Goal: Task Accomplishment & Management: Manage account settings

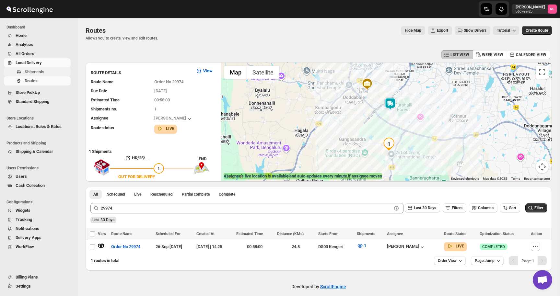
click at [41, 70] on span "Shipments" at bounding box center [35, 71] width 20 height 5
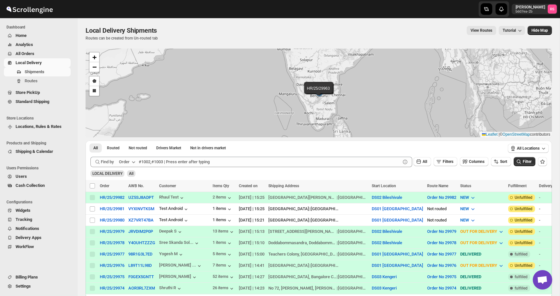
click at [36, 53] on span "All Orders" at bounding box center [43, 54] width 54 height 6
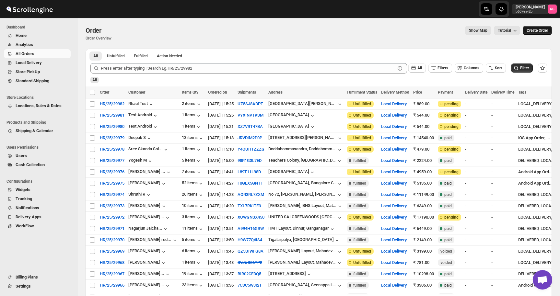
click at [531, 31] on span "Create Order" at bounding box center [537, 30] width 21 height 5
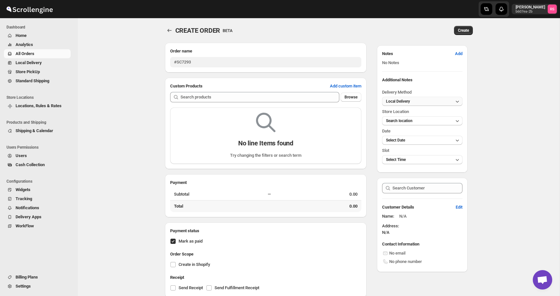
click at [416, 105] on button "Local Delivery" at bounding box center [422, 101] width 80 height 9
click at [415, 102] on button "Local Delivery" at bounding box center [422, 101] width 80 height 9
click at [409, 120] on span "Search location" at bounding box center [399, 121] width 27 height 5
click at [401, 145] on div "DS01 [GEOGRAPHIC_DATA]" at bounding box center [411, 144] width 51 height 6
click at [495, 137] on div "CREATE ORDER. This page is ready CREATE ORDER BETA Create Order name #SC7293 Cu…" at bounding box center [319, 174] width 482 height 312
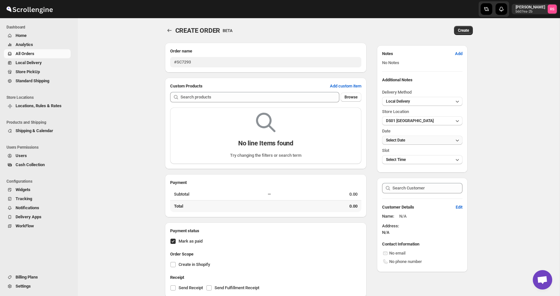
click at [443, 139] on button "Select Date" at bounding box center [422, 140] width 80 height 9
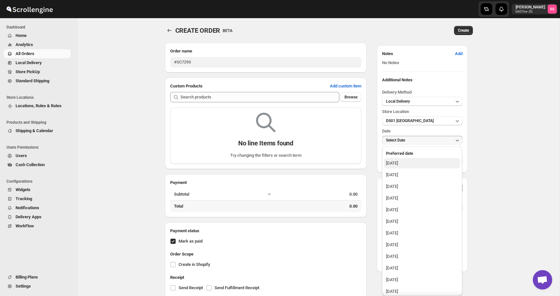
click at [398, 161] on div "Friday, September 26, 2025" at bounding box center [392, 163] width 12 height 6
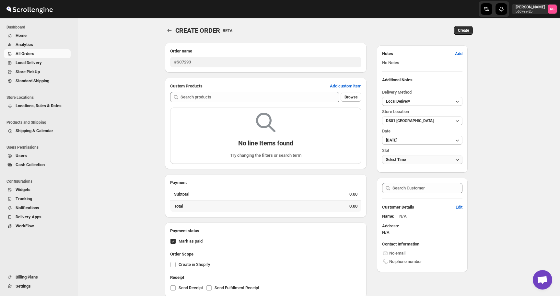
click at [436, 160] on button "Select Time" at bounding box center [422, 159] width 80 height 9
click at [484, 142] on div "CREATE ORDER. This page is ready CREATE ORDER BETA Create Order name #SC7293 Cu…" at bounding box center [319, 174] width 482 height 312
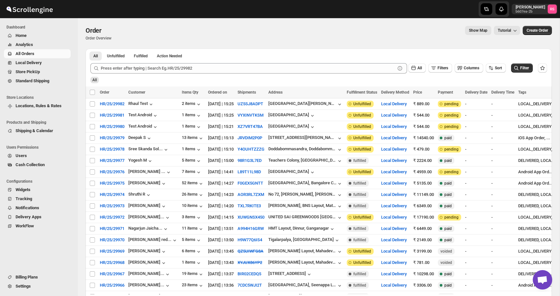
click at [40, 72] on span "Store PickUp" at bounding box center [28, 71] width 24 height 5
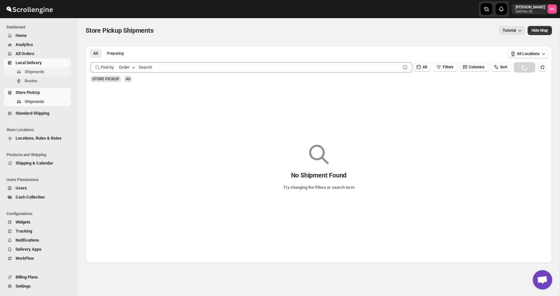
click at [40, 75] on span "Shipments" at bounding box center [47, 72] width 45 height 6
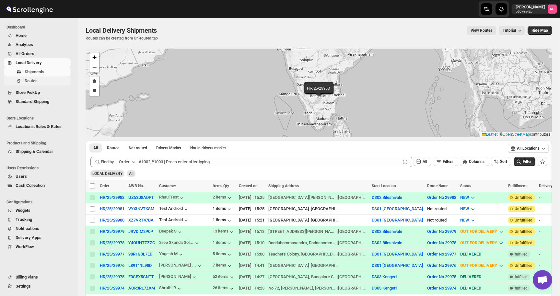
click at [39, 82] on span "Routes" at bounding box center [47, 81] width 45 height 6
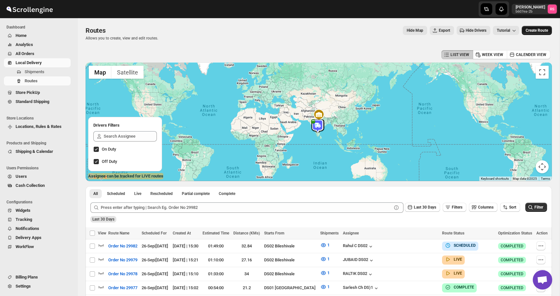
click at [534, 33] on button "Create Route" at bounding box center [537, 30] width 30 height 9
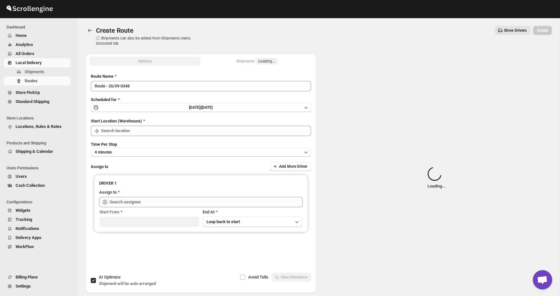
type input "DS01 [GEOGRAPHIC_DATA]"
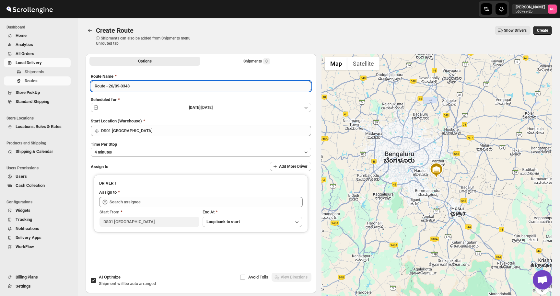
click at [159, 88] on input "Route - 26/09-0348" at bounding box center [201, 86] width 220 height 10
type input "Test"
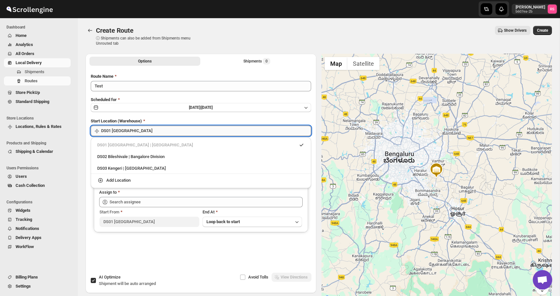
click at [195, 130] on input "DS01 [GEOGRAPHIC_DATA]" at bounding box center [206, 131] width 210 height 10
click at [182, 144] on div "DS01 Sarjapur | Bengaluru" at bounding box center [201, 145] width 208 height 6
click at [84, 148] on div "Options Shipments 0 More views Options Shipments 0 More views Route Name Test S…" at bounding box center [316, 176] width 472 height 254
click at [132, 133] on input "DS01 [GEOGRAPHIC_DATA]" at bounding box center [206, 131] width 210 height 10
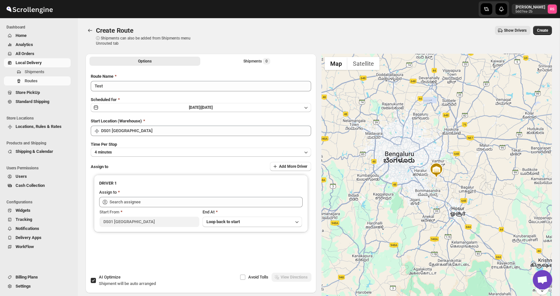
click at [88, 155] on div "Route Name Test Scheduled for Fri Sep 26 2025 | Today Start Location (Warehouse…" at bounding box center [201, 170] width 231 height 204
click at [115, 152] on button "4 minutes" at bounding box center [201, 152] width 220 height 9
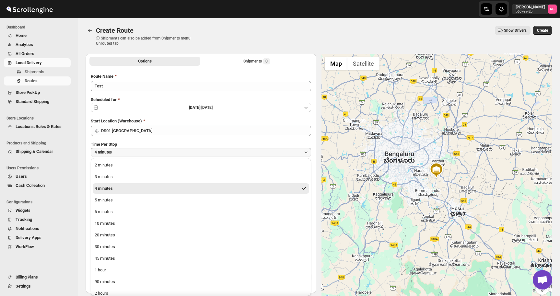
click at [123, 186] on button "4 minutes" at bounding box center [201, 189] width 217 height 10
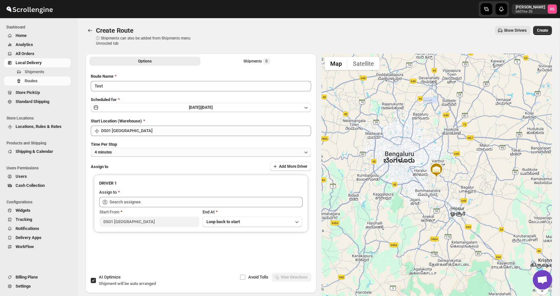
click at [262, 156] on button "4 minutes" at bounding box center [201, 152] width 220 height 9
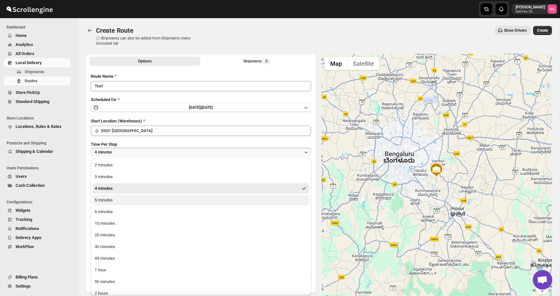
scroll to position [5, 0]
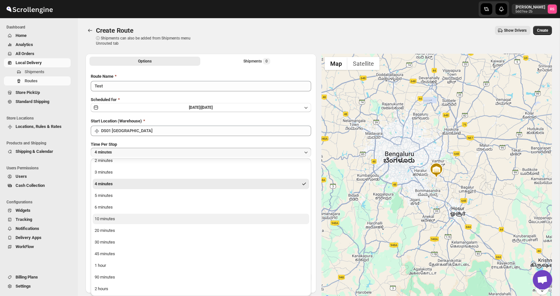
click at [224, 219] on button "10 minutes" at bounding box center [201, 219] width 217 height 10
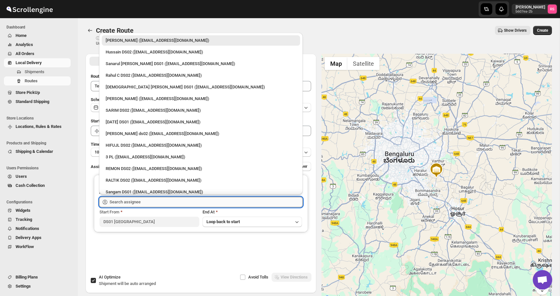
click at [205, 204] on input "text" at bounding box center [206, 202] width 193 height 10
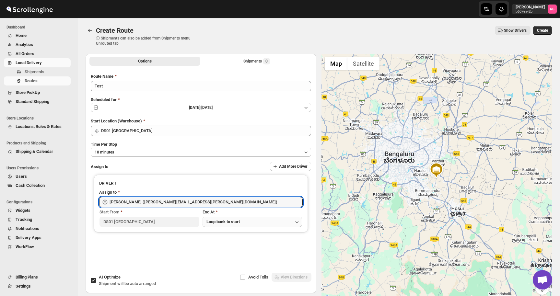
type input "Romil Seth (romil.seth@home-run.co)"
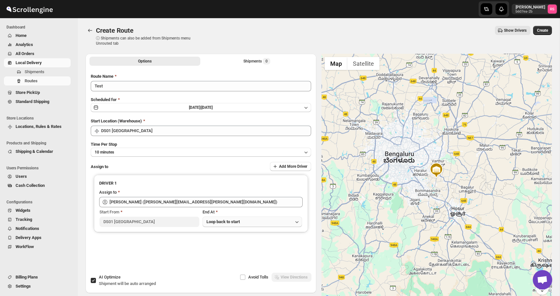
click at [222, 222] on span "Loop back to start" at bounding box center [223, 222] width 33 height 5
click at [213, 239] on button "Loop back to start" at bounding box center [253, 235] width 96 height 10
click at [441, 157] on div at bounding box center [437, 178] width 231 height 249
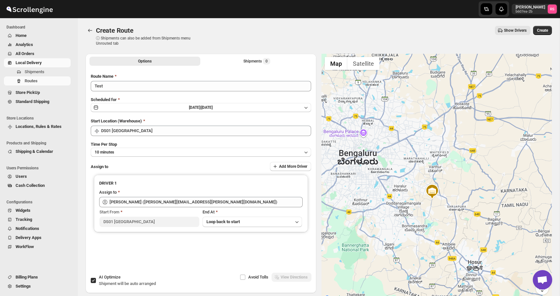
click at [441, 177] on div at bounding box center [437, 178] width 231 height 249
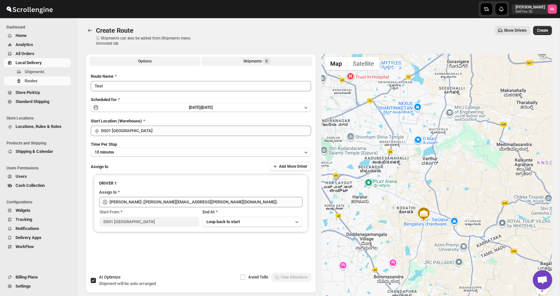
click at [245, 61] on div "Shipments 0" at bounding box center [256, 61] width 27 height 6
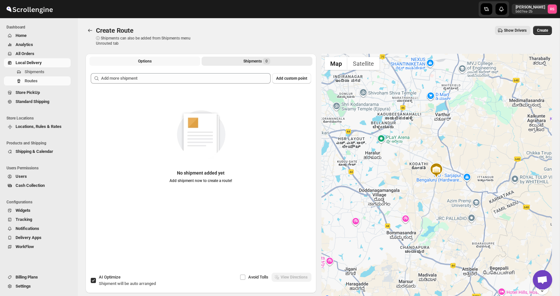
click at [170, 61] on button "Options" at bounding box center [144, 61] width 111 height 9
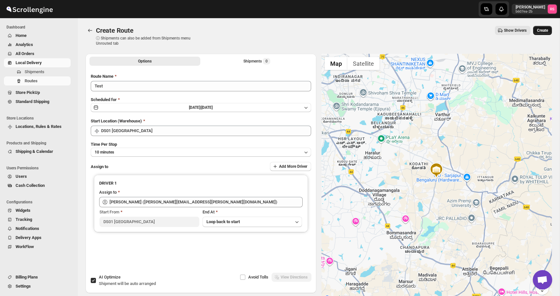
click at [542, 31] on span "Create" at bounding box center [542, 30] width 11 height 5
click at [260, 62] on div "Shipments 0" at bounding box center [256, 61] width 27 height 6
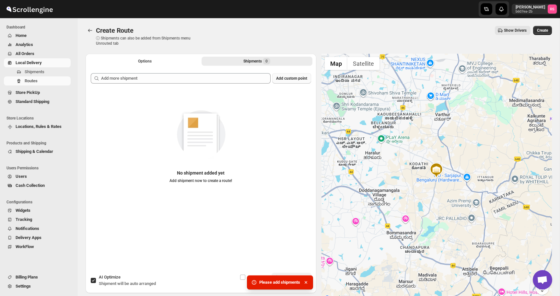
click at [294, 80] on span "Add custom point" at bounding box center [291, 78] width 31 height 5
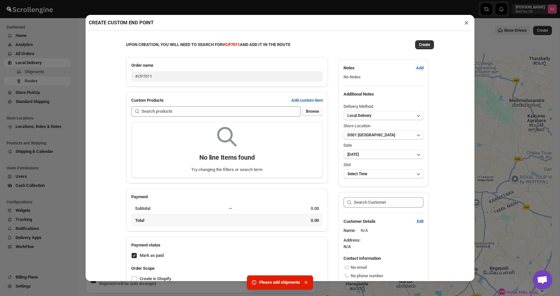
click at [310, 111] on span "Browse" at bounding box center [312, 111] width 13 height 5
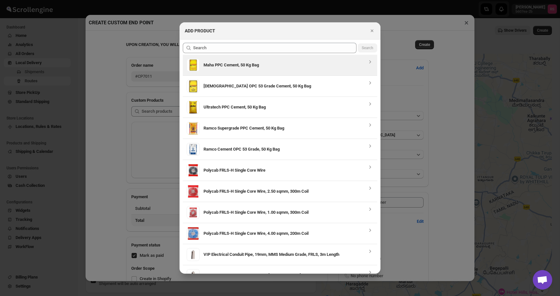
click at [266, 70] on div "Maha PPC Cement, 50 Kg Bag" at bounding box center [285, 65] width 163 height 13
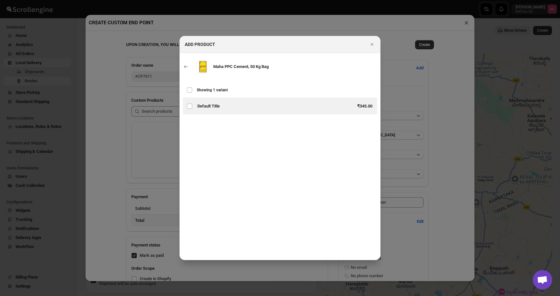
click at [310, 103] on h3 "₹ 345.00" at bounding box center [337, 106] width 71 height 6
click at [205, 99] on div "Variants of gid://shopify/ProductVariant/48697744326971 Default Title ₹ 345.00" at bounding box center [280, 106] width 195 height 16
click at [190, 105] on input "Variants of gid://shopify/ProductVariant/48697744326971" at bounding box center [189, 106] width 5 height 5
checkbox input "true"
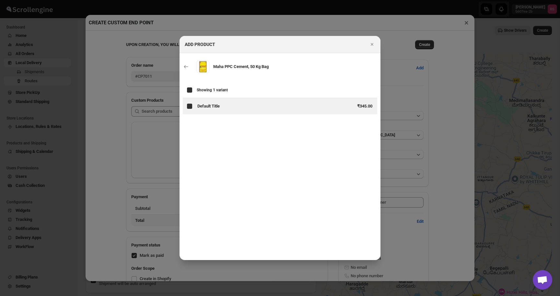
checkbox input "true"
click at [373, 45] on icon "Close" at bounding box center [372, 44] width 3 height 3
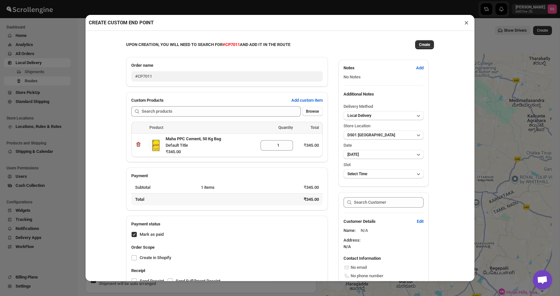
scroll to position [14, 0]
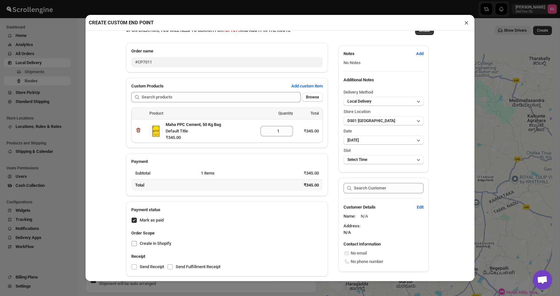
click at [157, 245] on span "Create in Shopify" at bounding box center [155, 243] width 31 height 5
click at [137, 245] on input "Create in Shopify" at bounding box center [134, 243] width 5 height 5
click at [160, 243] on span "Create in Shopify" at bounding box center [155, 243] width 31 height 5
click at [137, 243] on input "Create in Shopify" at bounding box center [134, 243] width 5 height 5
checkbox input "false"
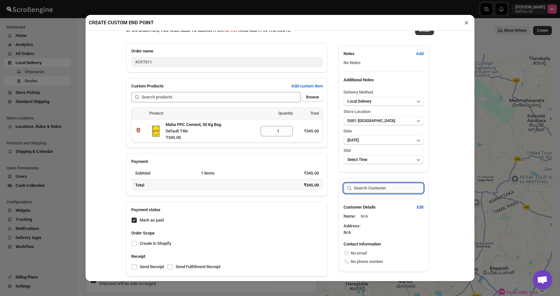
click at [400, 185] on input "text" at bounding box center [389, 188] width 70 height 10
type input "romil"
click at [398, 189] on input "romil" at bounding box center [389, 188] width 70 height 10
click at [418, 205] on span "Edit" at bounding box center [420, 207] width 7 height 6
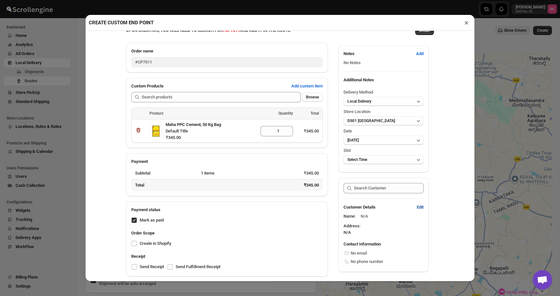
select select "US"
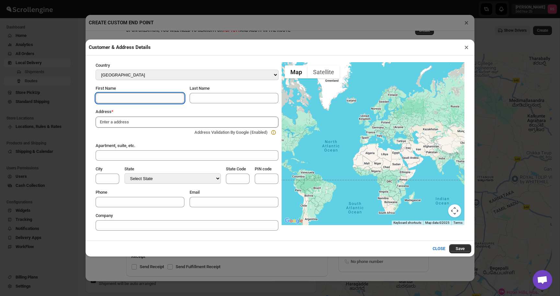
click at [171, 97] on input "First Name" at bounding box center [140, 98] width 89 height 10
type input "romil"
click at [183, 120] on input at bounding box center [187, 122] width 183 height 11
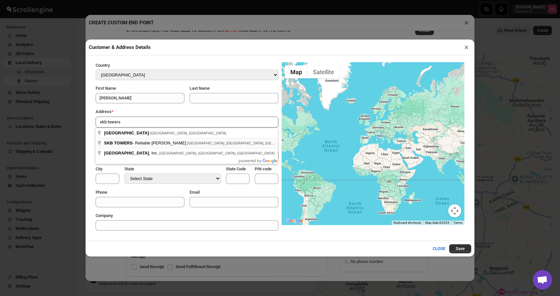
type input "SKB TOWERS - Reliable Woods, Haralur Main Road, Kudlu, Bengaluru, Karnataka, In…"
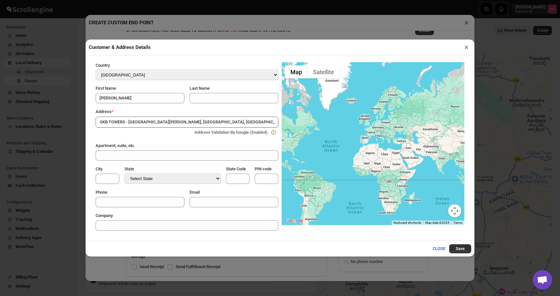
select select "IN"
type input "Bangalore Division"
type input "KA"
type input "560068"
select select "Karnataka"
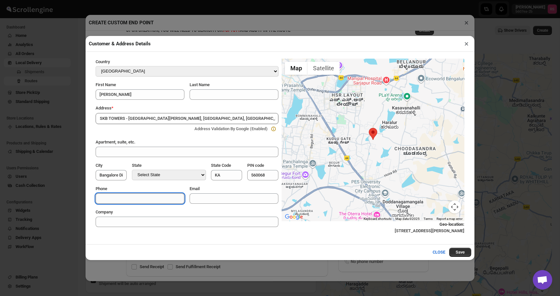
click at [170, 194] on input "Phone" at bounding box center [140, 199] width 89 height 10
type input "9518594249"
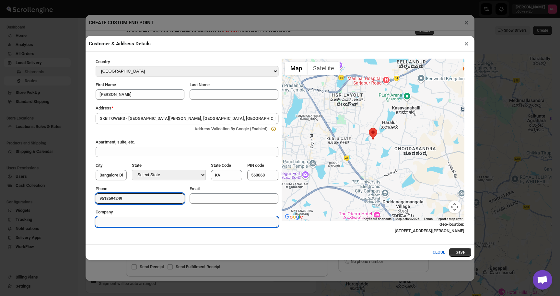
click at [187, 218] on input "Company" at bounding box center [187, 222] width 183 height 10
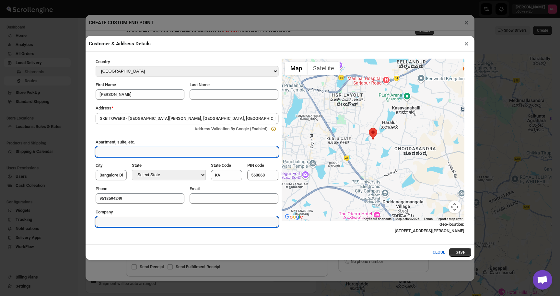
click at [198, 151] on input "Apartment, suite, etc." at bounding box center [187, 152] width 183 height 10
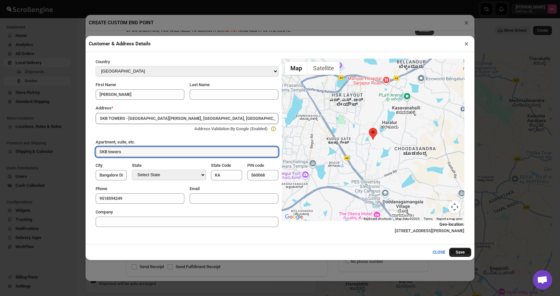
type input "SKB towers"
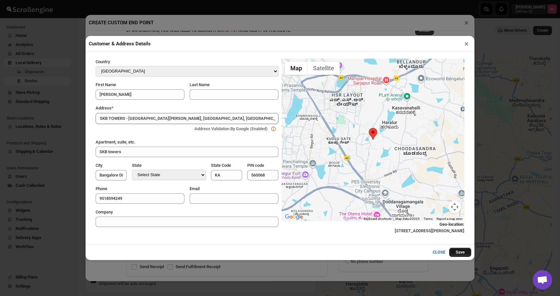
click at [455, 254] on button "Save" at bounding box center [460, 252] width 22 height 9
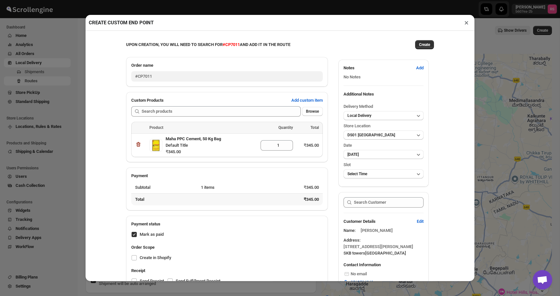
scroll to position [44, 0]
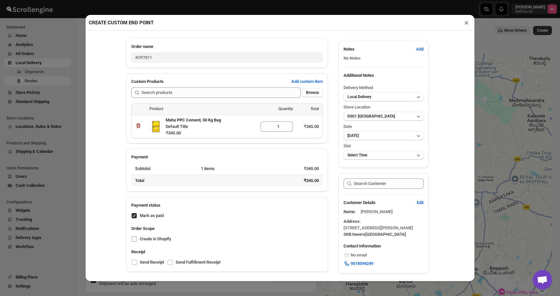
click at [136, 237] on input "Create in Shopify" at bounding box center [134, 239] width 5 height 5
checkbox input "true"
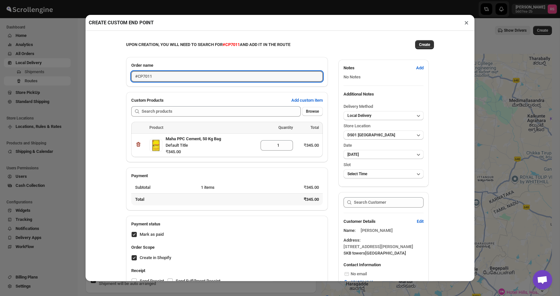
click at [194, 79] on input "#CP7011" at bounding box center [227, 76] width 192 height 10
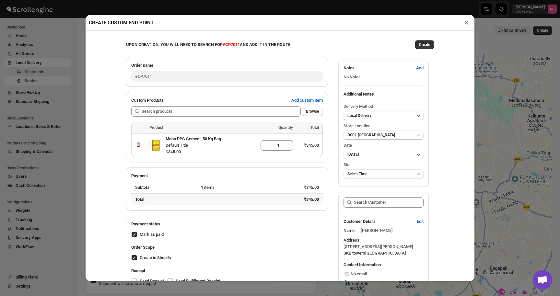
click at [448, 129] on div "UPON CREATION, YOU WILL NEED TO SEARCH FOR #CP7011 AND ADD IT IN THE ROUTE Crea…" at bounding box center [280, 156] width 389 height 251
click at [423, 44] on span "Create" at bounding box center [424, 44] width 11 height 5
click at [297, 283] on icon "button" at bounding box center [297, 282] width 6 height 6
click at [372, 153] on button "2025-09-26" at bounding box center [384, 154] width 80 height 9
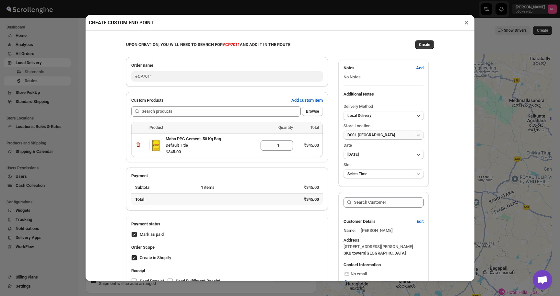
click at [374, 139] on button "DS01 [GEOGRAPHIC_DATA]" at bounding box center [384, 135] width 80 height 9
click at [377, 179] on div "Additional Notes Delivery Method Local Delivery Store Location DS01 Sarjapur Da…" at bounding box center [384, 138] width 90 height 99
click at [377, 177] on button "Select Time" at bounding box center [384, 174] width 80 height 9
click at [376, 189] on h2 "Select date first" at bounding box center [384, 187] width 72 height 6
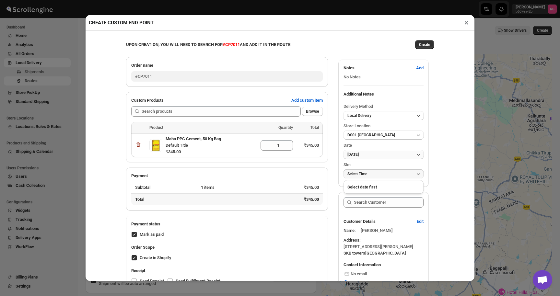
click at [376, 158] on button "2025-09-26" at bounding box center [384, 154] width 80 height 9
click at [372, 168] on h2 "Select Location First" at bounding box center [384, 168] width 72 height 6
click at [347, 148] on span "Date" at bounding box center [348, 145] width 8 height 5
click at [343, 173] on div "Additional Notes Delivery Method Local Delivery Store Location DS01 Sarjapur Da…" at bounding box center [384, 138] width 90 height 99
click at [331, 191] on div "Order name #CP7011 Custom Products Add custom item Browse Product Quantity Tota…" at bounding box center [277, 174] width 313 height 244
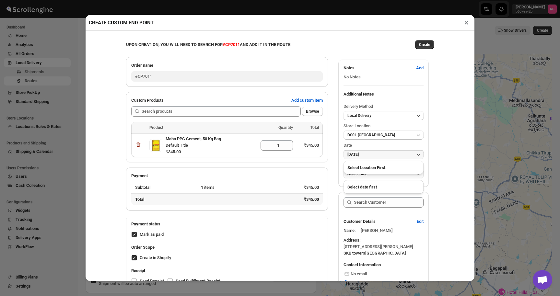
click at [485, 187] on div "CREATE CUSTOM END POINT × UPON CREATION, YOU WILL NEED TO SEARCH FOR #CP7011 AN…" at bounding box center [280, 148] width 560 height 296
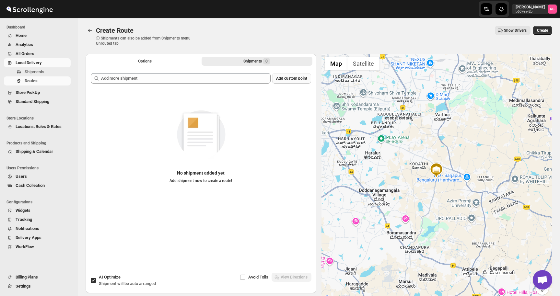
click at [297, 83] on button "Add custom point" at bounding box center [291, 78] width 39 height 10
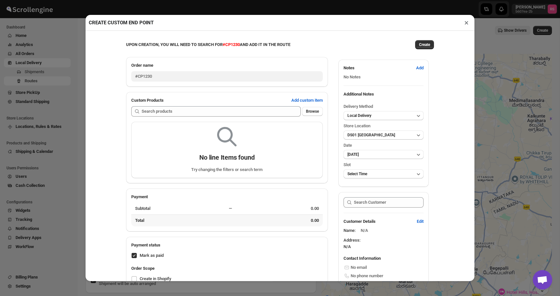
click at [468, 22] on button "×" at bounding box center [466, 22] width 9 height 9
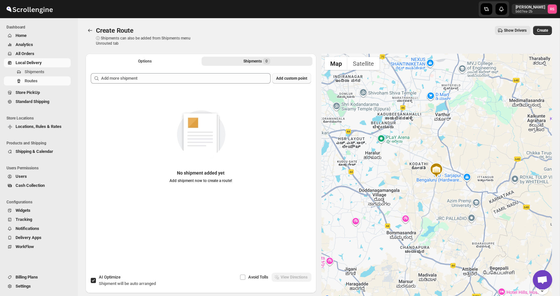
click at [280, 82] on button "Add custom point" at bounding box center [291, 78] width 39 height 10
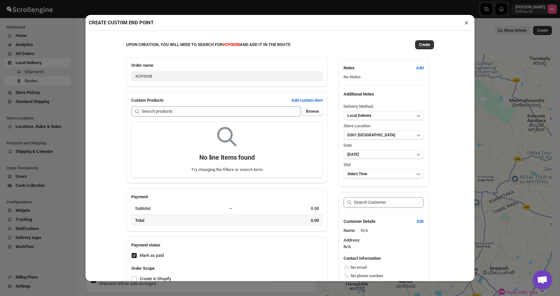
click at [465, 25] on button "×" at bounding box center [466, 22] width 9 height 9
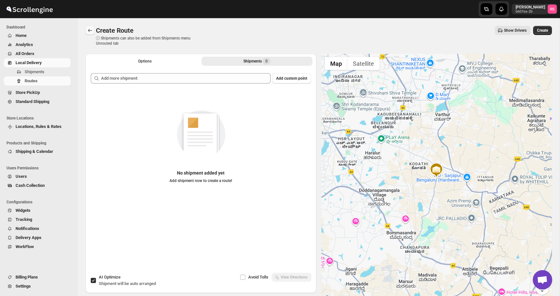
click at [90, 32] on icon "Routes" at bounding box center [90, 30] width 6 height 6
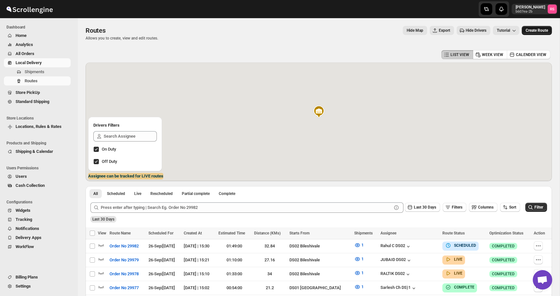
click at [536, 30] on span "Create Route" at bounding box center [537, 30] width 22 height 5
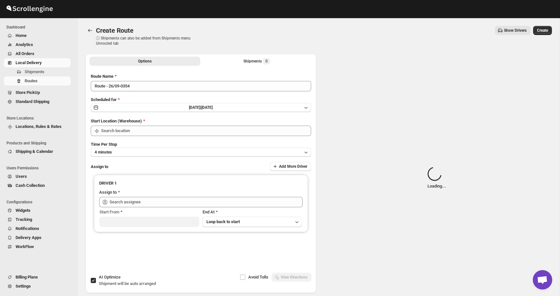
type input "DS01 [GEOGRAPHIC_DATA]"
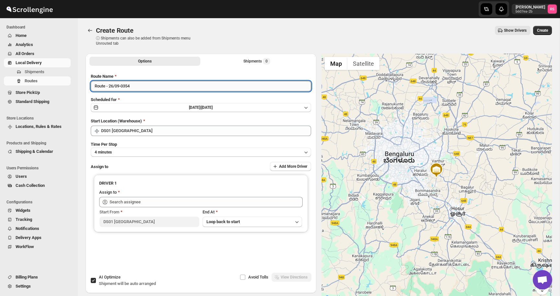
click at [204, 88] on input "Route - 26/09-0354" at bounding box center [201, 86] width 220 height 10
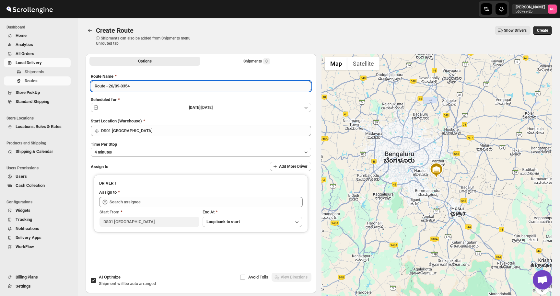
click at [204, 88] on input "Route - 26/09-0354" at bounding box center [201, 86] width 220 height 10
click at [239, 64] on button "Shipments 0" at bounding box center [257, 61] width 111 height 9
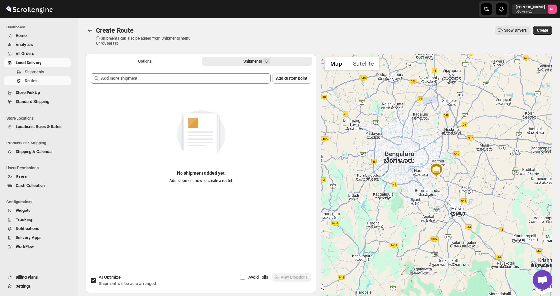
click at [294, 77] on span "Add custom point" at bounding box center [291, 78] width 31 height 5
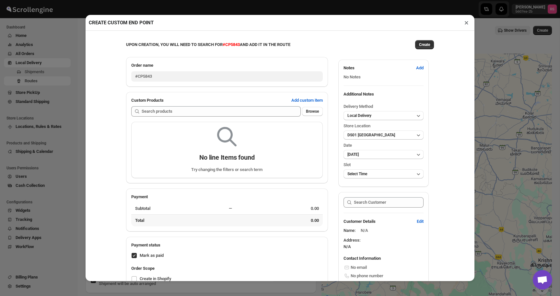
click at [463, 23] on button "×" at bounding box center [466, 22] width 9 height 9
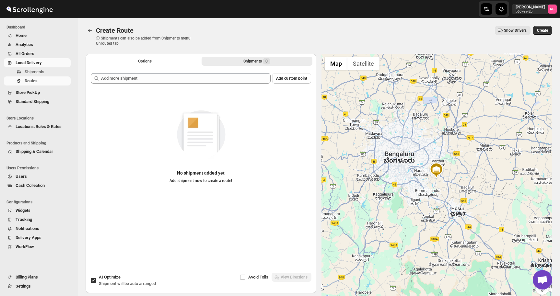
click at [45, 52] on span "All Orders" at bounding box center [43, 54] width 54 height 6
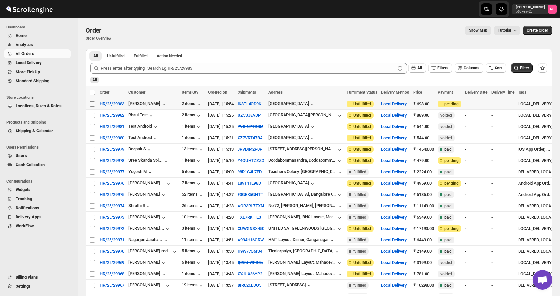
click at [92, 103] on input "Select order" at bounding box center [92, 103] width 5 height 5
checkbox input "true"
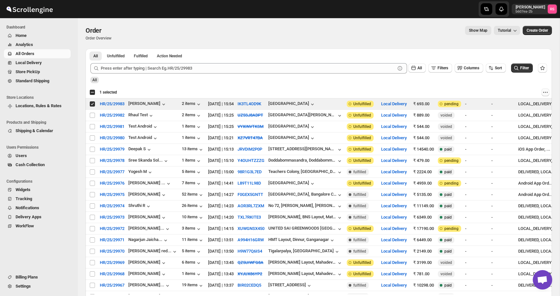
click at [544, 92] on icon "Actions" at bounding box center [545, 92] width 6 height 6
click at [120, 104] on span "HR/25/29983" at bounding box center [112, 104] width 25 height 6
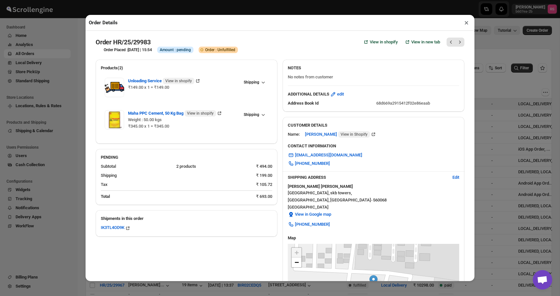
click at [464, 26] on button "×" at bounding box center [466, 22] width 9 height 9
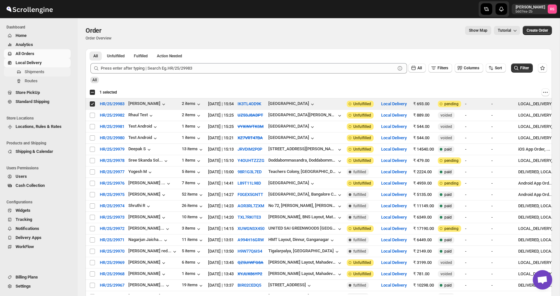
click at [39, 74] on span "Shipments" at bounding box center [35, 71] width 20 height 5
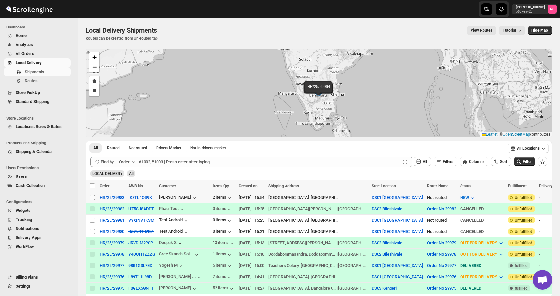
click at [94, 195] on input "Select shipment" at bounding box center [92, 197] width 5 height 5
checkbox input "true"
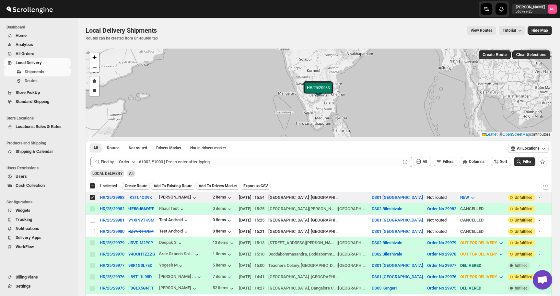
click at [135, 186] on span "Create Route" at bounding box center [136, 186] width 22 height 5
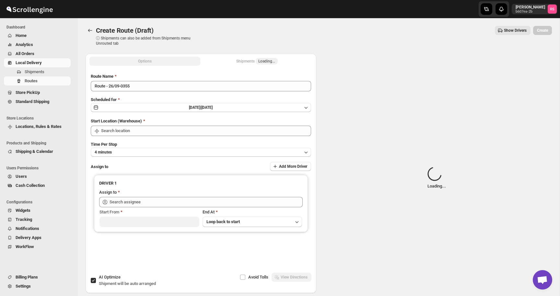
type input "DS01 [GEOGRAPHIC_DATA]"
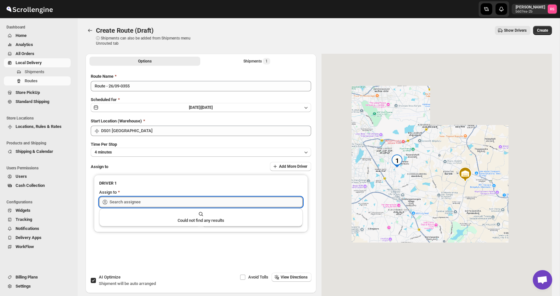
click at [129, 198] on input "text" at bounding box center [206, 202] width 193 height 10
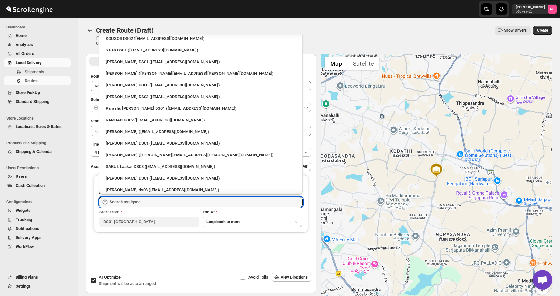
scroll to position [326, 0]
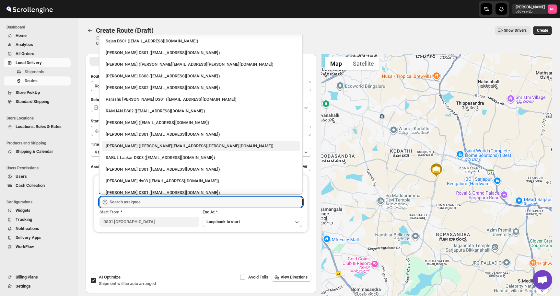
click at [153, 143] on div "Romil Seth (romil.seth@home-run.co)" at bounding box center [201, 146] width 191 height 6
type input "Romil Seth (romil.seth@home-run.co)"
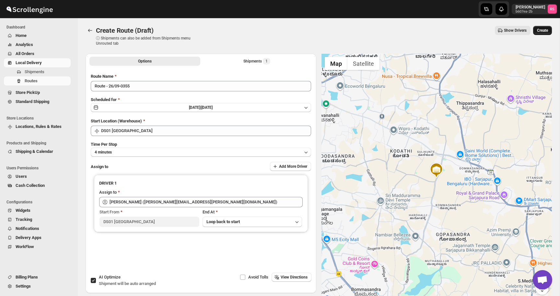
click at [533, 29] on button "Create" at bounding box center [542, 30] width 19 height 9
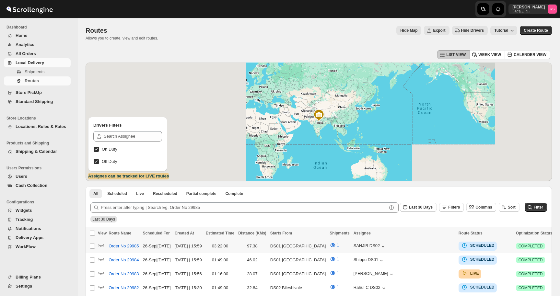
scroll to position [32, 0]
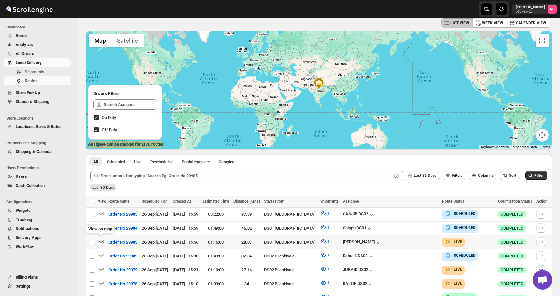
click at [101, 238] on icon "button" at bounding box center [101, 241] width 6 height 6
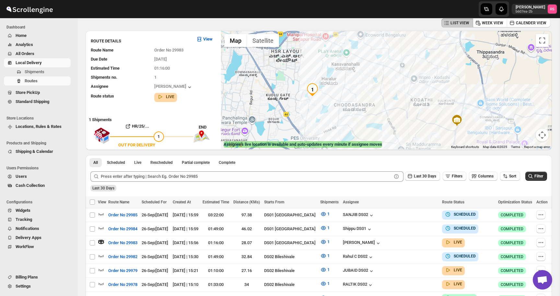
drag, startPoint x: 374, startPoint y: 102, endPoint x: 373, endPoint y: 98, distance: 4.4
click at [373, 98] on div at bounding box center [386, 90] width 331 height 119
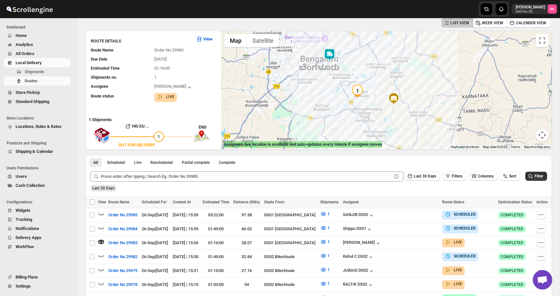
click at [332, 55] on img at bounding box center [329, 54] width 13 height 13
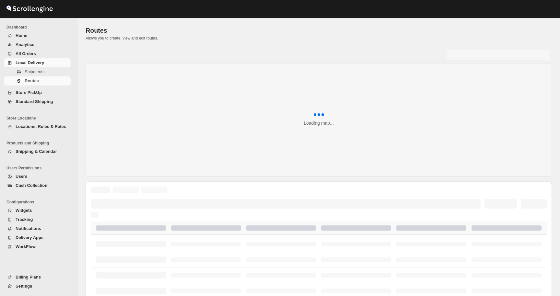
scroll to position [32, 0]
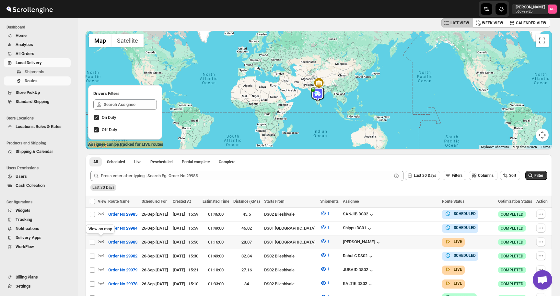
click at [101, 241] on icon "button" at bounding box center [102, 242] width 6 height 3
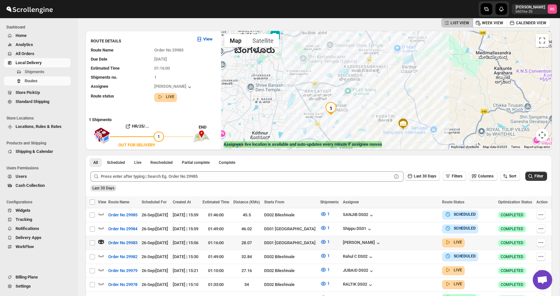
drag, startPoint x: 327, startPoint y: 86, endPoint x: 338, endPoint y: 110, distance: 26.6
click at [338, 110] on div at bounding box center [386, 90] width 331 height 119
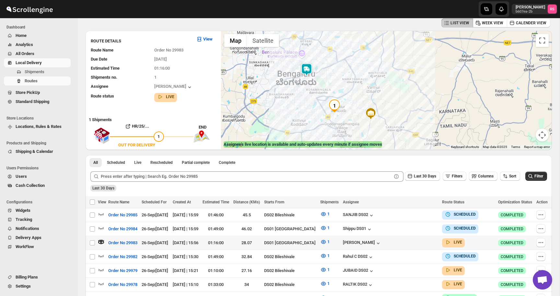
click at [309, 73] on img at bounding box center [306, 69] width 13 height 13
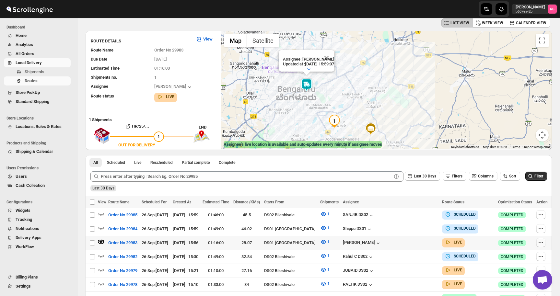
click at [540, 241] on icon "button" at bounding box center [541, 243] width 6 height 6
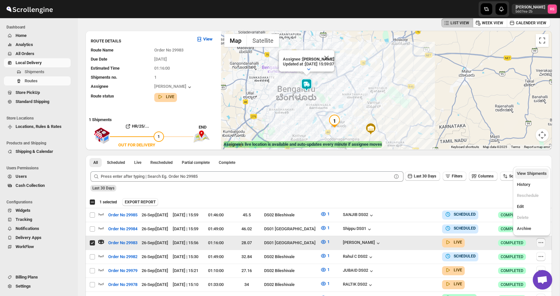
click at [530, 171] on span "View Shipments" at bounding box center [532, 173] width 30 height 5
checkbox input "false"
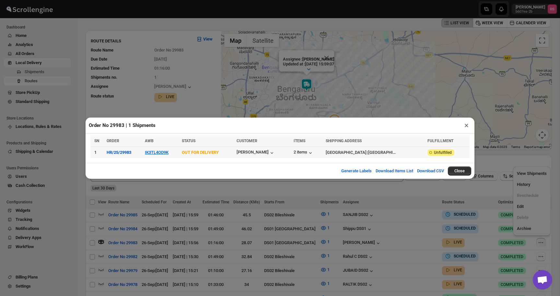
click at [164, 155] on td "IK3TL4OD9K" at bounding box center [161, 152] width 37 height 11
click at [164, 153] on button "IK3TL4OD9K" at bounding box center [157, 152] width 24 height 5
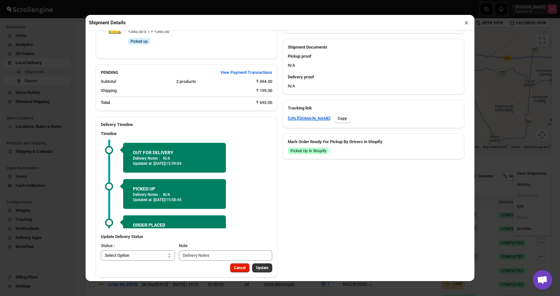
scroll to position [254, 0]
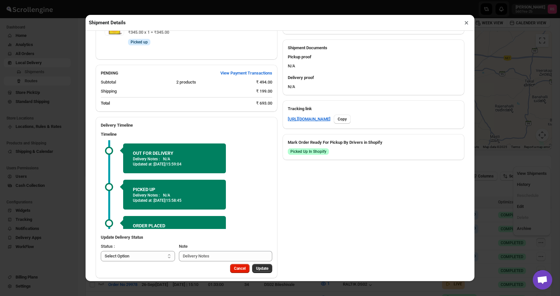
click at [172, 256] on select "Select Option PICKED UP OUT FOR DELIVERY RESCHEDULE DELIVERED CANCELLED" at bounding box center [138, 256] width 74 height 10
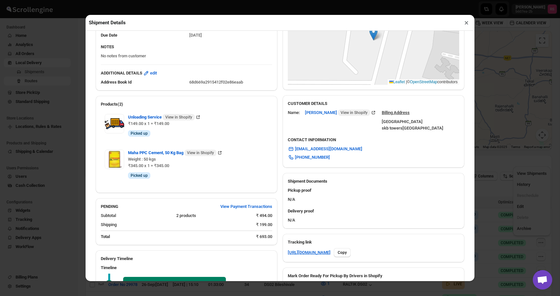
scroll to position [0, 0]
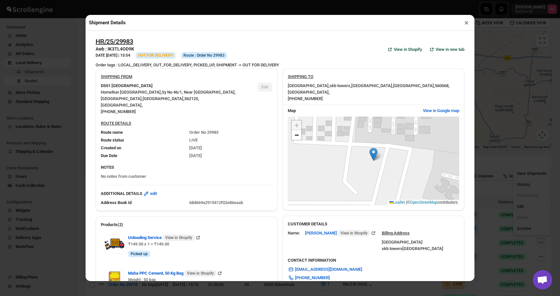
click at [464, 23] on button "×" at bounding box center [466, 22] width 9 height 9
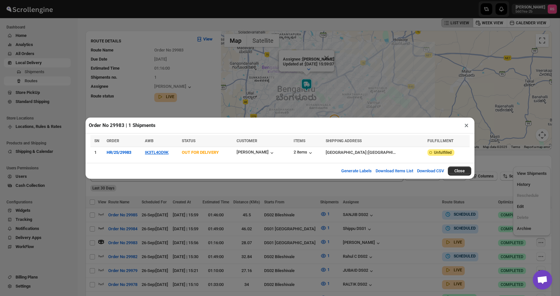
click at [466, 128] on button "×" at bounding box center [466, 125] width 9 height 9
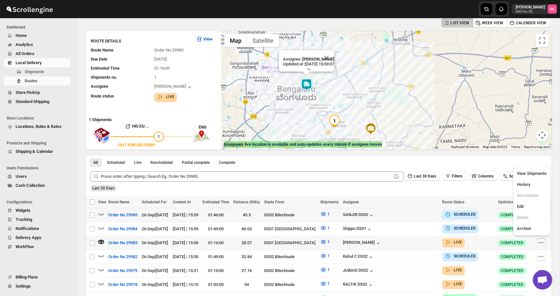
click at [100, 241] on icon "button" at bounding box center [101, 242] width 6 height 6
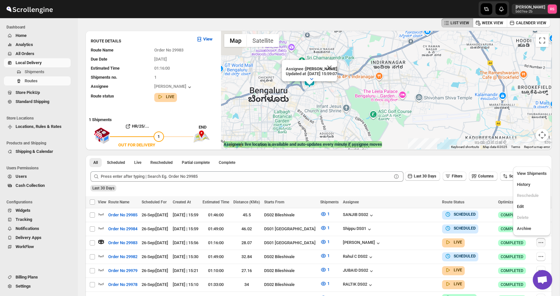
drag, startPoint x: 312, startPoint y: 89, endPoint x: 347, endPoint y: 99, distance: 36.7
click at [347, 99] on div "Assignee : Romil Seth Updated at : 26/09/2025, 15:59:07 Duty mode Enabled Batte…" at bounding box center [386, 90] width 331 height 119
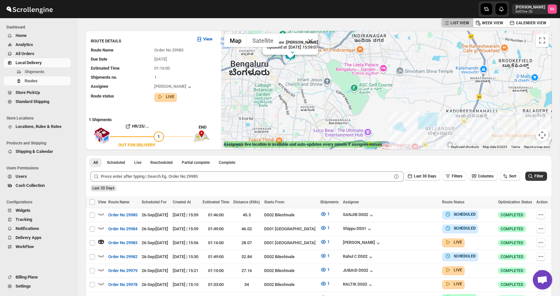
drag, startPoint x: 347, startPoint y: 99, endPoint x: 328, endPoint y: 72, distance: 33.3
click at [328, 72] on div "Assignee : Romil Seth Updated at : 26/09/2025, 15:59:07 Duty mode Enabled Batte…" at bounding box center [386, 90] width 331 height 119
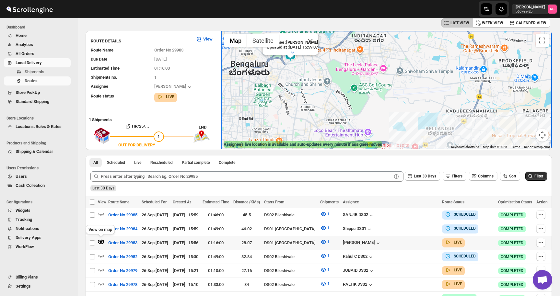
click at [100, 241] on icon "button" at bounding box center [101, 242] width 6 height 6
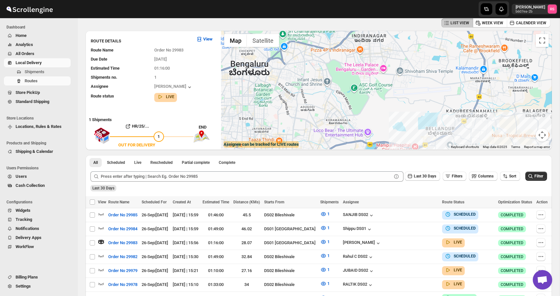
click at [351, 77] on div at bounding box center [386, 90] width 331 height 119
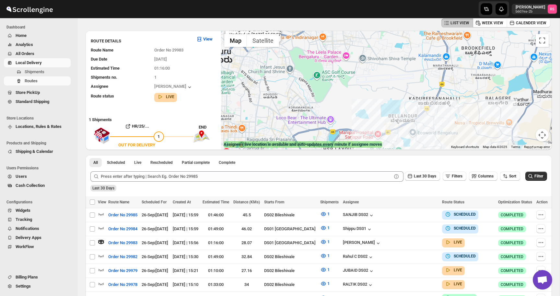
drag, startPoint x: 352, startPoint y: 79, endPoint x: 384, endPoint y: 121, distance: 52.5
click at [384, 121] on div "Assignee : Romil Seth Updated at : 26/09/2025, 15:59:07 Duty mode Enabled Batte…" at bounding box center [386, 90] width 331 height 119
click at [453, 143] on div "Assignee : Romil Seth Updated at : 26/09/2025, 15:59:07 Duty mode Enabled Batte…" at bounding box center [386, 90] width 331 height 119
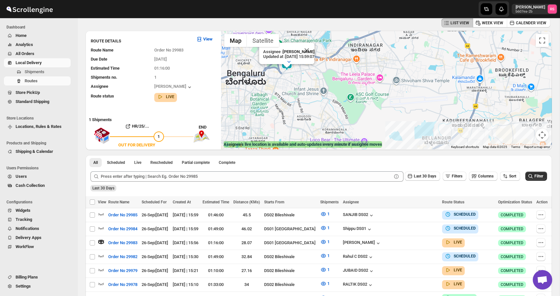
drag, startPoint x: 390, startPoint y: 105, endPoint x: 425, endPoint y: 127, distance: 40.8
click at [425, 127] on div "Assignee : Romil Seth Updated at : 26/09/2025, 15:59:07 Duty mode Enabled Batte…" at bounding box center [386, 90] width 331 height 119
click at [99, 242] on icon "button" at bounding box center [101, 242] width 6 height 6
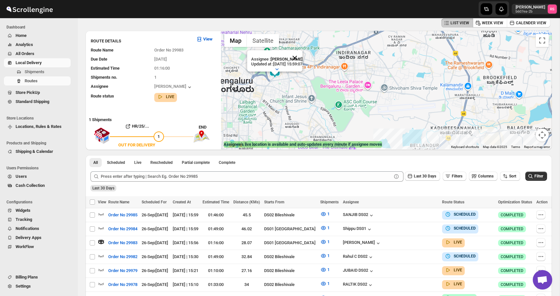
click at [301, 57] on button "Close" at bounding box center [295, 58] width 16 height 16
click at [274, 74] on img at bounding box center [274, 71] width 13 height 13
click at [274, 71] on img at bounding box center [274, 71] width 13 height 13
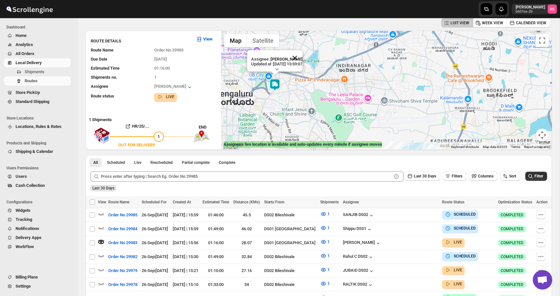
click at [303, 55] on button "Close" at bounding box center [295, 58] width 16 height 16
click at [275, 85] on img at bounding box center [274, 84] width 13 height 13
click at [303, 60] on button "Close" at bounding box center [295, 58] width 16 height 16
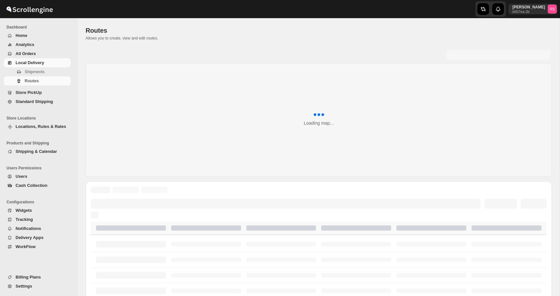
scroll to position [32, 0]
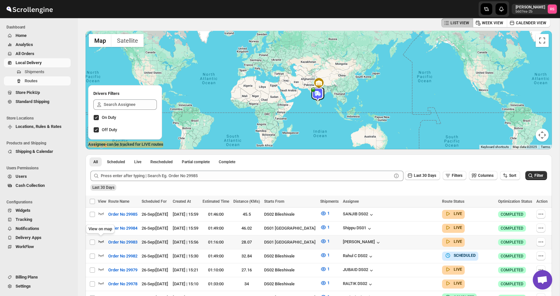
click at [102, 240] on icon "button" at bounding box center [101, 241] width 6 height 6
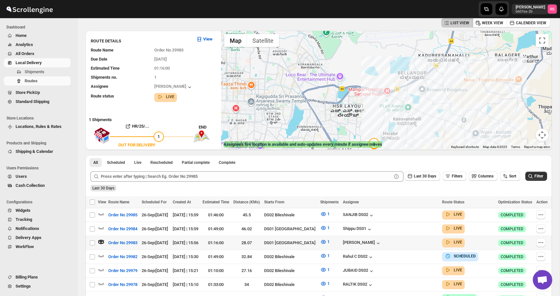
drag, startPoint x: 316, startPoint y: 88, endPoint x: 379, endPoint y: 143, distance: 84.1
click at [379, 142] on div "← Move left → Move right ↑ Move up ↓ Move down + Zoom in - Zoom out Home Jump l…" at bounding box center [386, 90] width 331 height 119
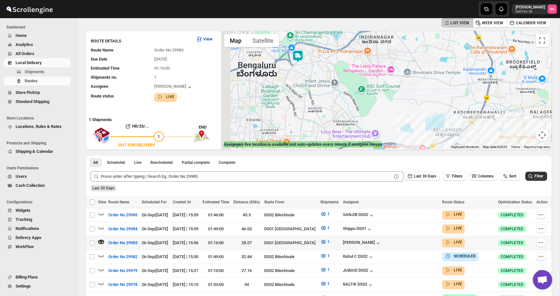
drag, startPoint x: 335, startPoint y: 70, endPoint x: 355, endPoint y: 152, distance: 83.8
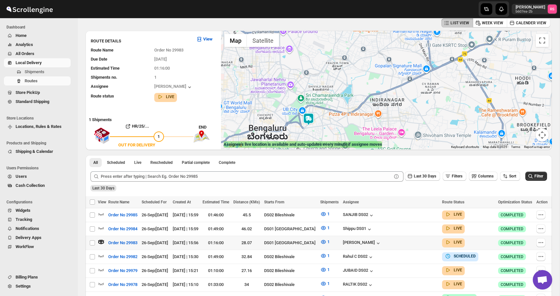
click at [310, 121] on img at bounding box center [308, 119] width 13 height 13
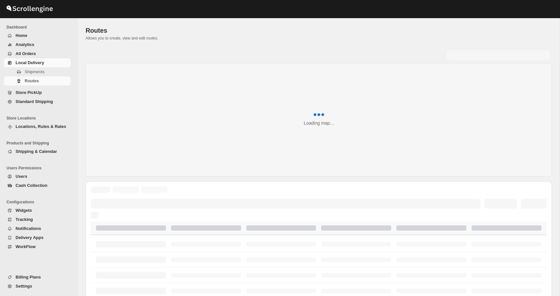
scroll to position [32, 0]
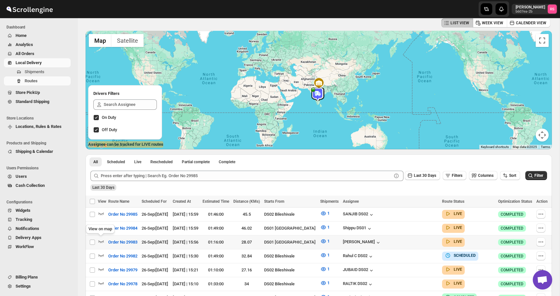
click at [101, 240] on icon "button" at bounding box center [101, 241] width 6 height 6
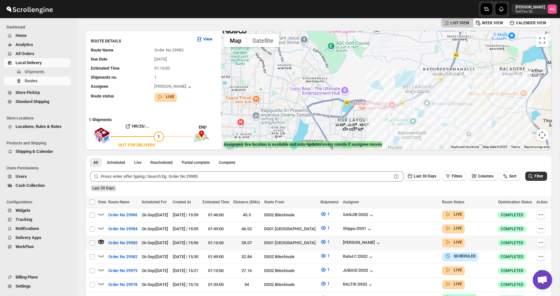
drag, startPoint x: 321, startPoint y: 63, endPoint x: 392, endPoint y: 138, distance: 103.9
click at [392, 138] on div at bounding box center [386, 90] width 331 height 119
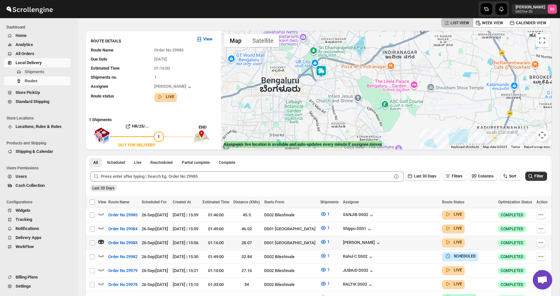
drag, startPoint x: 331, startPoint y: 85, endPoint x: 379, endPoint y: 134, distance: 68.1
click at [379, 134] on div at bounding box center [386, 90] width 331 height 119
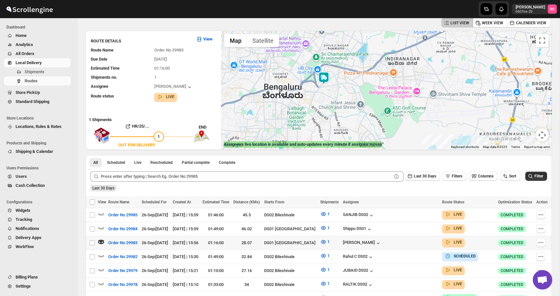
click at [326, 77] on img at bounding box center [323, 78] width 13 height 13
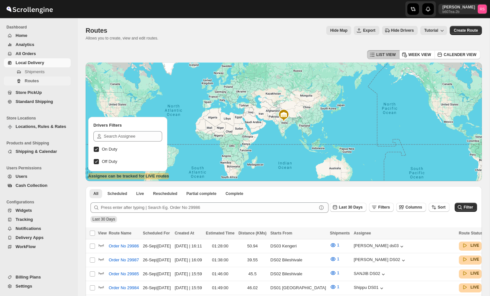
click at [63, 81] on span "Routes" at bounding box center [47, 81] width 45 height 6
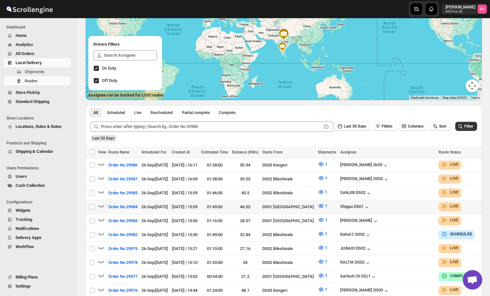
scroll to position [82, 0]
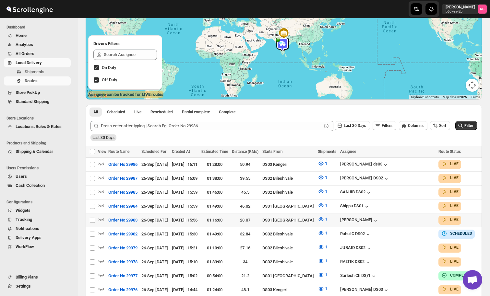
click at [103, 219] on icon "button" at bounding box center [102, 220] width 6 height 3
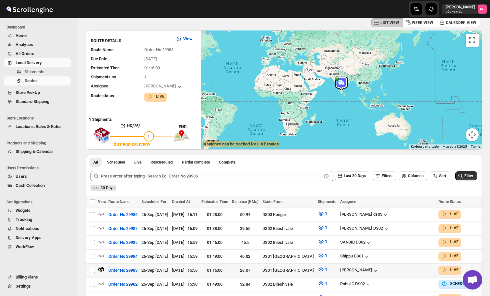
scroll to position [0, 0]
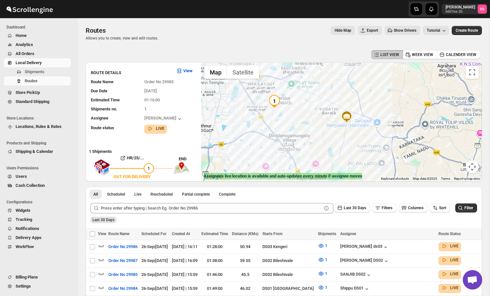
drag, startPoint x: 281, startPoint y: 85, endPoint x: 295, endPoint y: 110, distance: 28.6
click at [295, 110] on div at bounding box center [341, 122] width 281 height 119
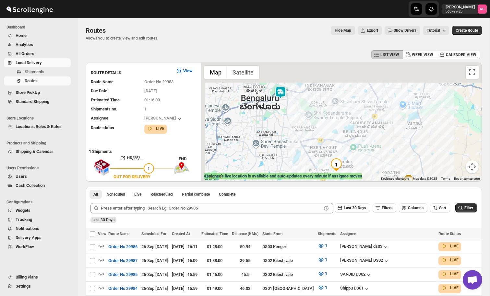
drag, startPoint x: 299, startPoint y: 122, endPoint x: 354, endPoint y: 168, distance: 72.3
click at [354, 168] on div at bounding box center [341, 122] width 281 height 119
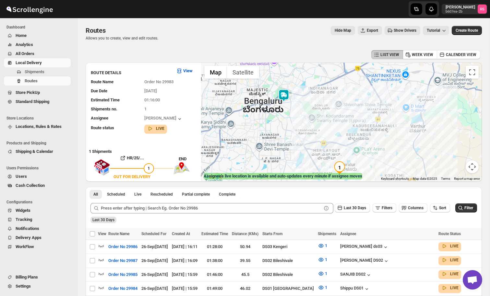
click at [286, 95] on img at bounding box center [283, 95] width 13 height 13
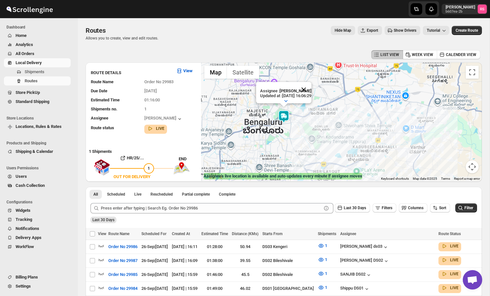
click at [312, 87] on button "Close" at bounding box center [304, 90] width 16 height 16
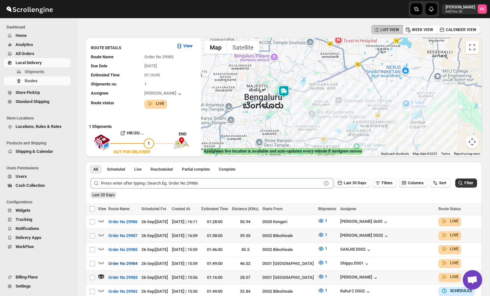
scroll to position [46, 0]
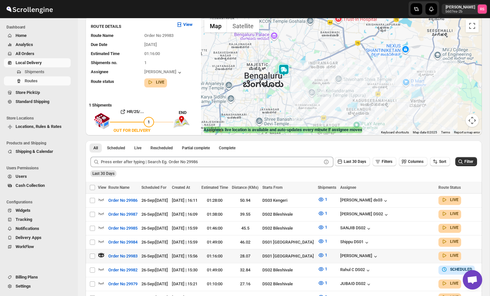
click at [102, 252] on icon "button" at bounding box center [101, 255] width 6 height 6
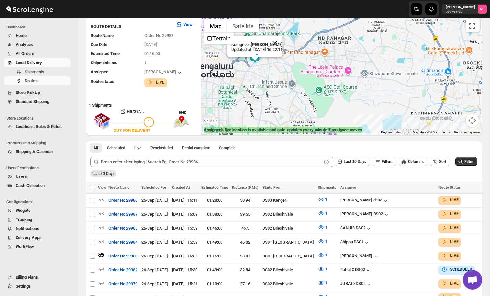
click at [280, 43] on button "Close" at bounding box center [275, 44] width 16 height 16
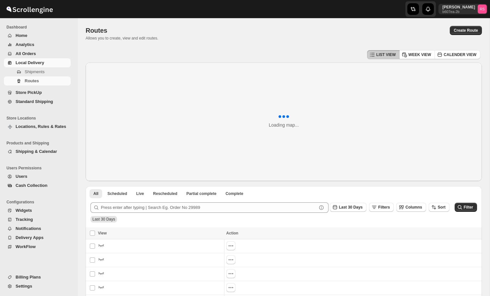
scroll to position [46, 0]
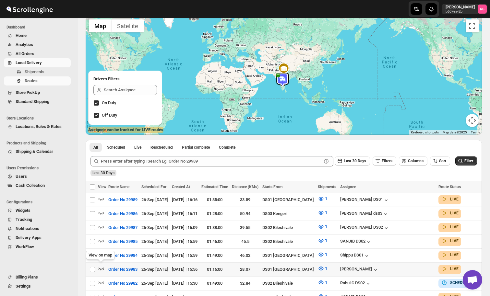
click at [102, 268] on icon "button" at bounding box center [101, 269] width 6 height 6
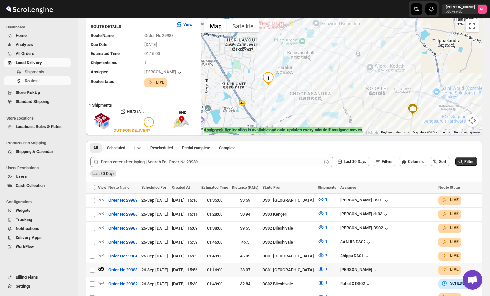
drag, startPoint x: 308, startPoint y: 55, endPoint x: 350, endPoint y: 108, distance: 67.8
click at [350, 107] on div at bounding box center [341, 75] width 281 height 119
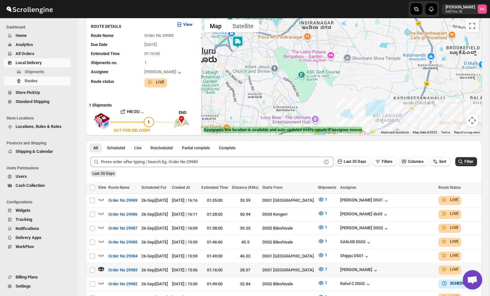
drag, startPoint x: 265, startPoint y: 63, endPoint x: 304, endPoint y: 121, distance: 69.8
click at [304, 121] on div at bounding box center [341, 75] width 281 height 119
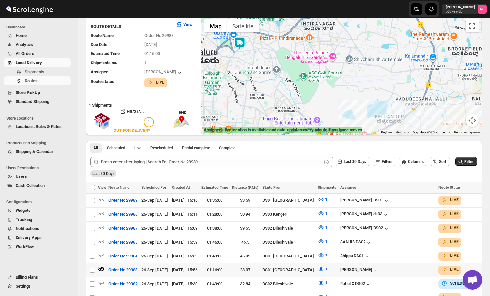
click at [242, 44] on img at bounding box center [239, 43] width 13 height 13
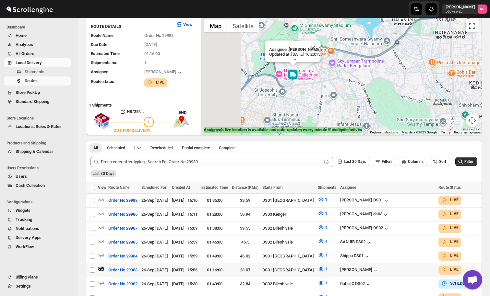
drag, startPoint x: 267, startPoint y: 71, endPoint x: 319, endPoint y: 70, distance: 52.9
click at [319, 70] on div "Assignee : [PERSON_NAME] Updated at : [DATE] 16:23:15 Duty mode Enabled Battery…" at bounding box center [341, 75] width 281 height 119
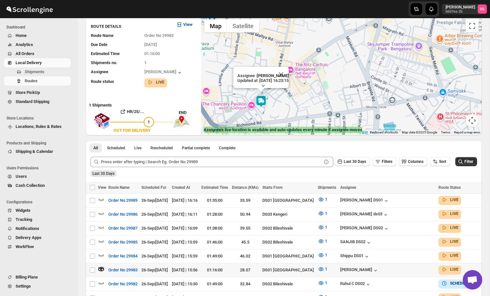
drag, startPoint x: 308, startPoint y: 73, endPoint x: 348, endPoint y: 62, distance: 41.6
click at [348, 62] on div "Assignee : [PERSON_NAME] Updated at : [DATE] 16:23:15 Duty mode Enabled Battery…" at bounding box center [341, 75] width 281 height 119
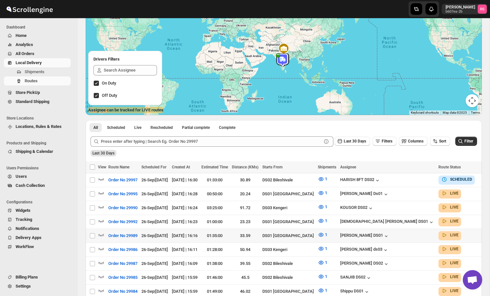
scroll to position [78, 0]
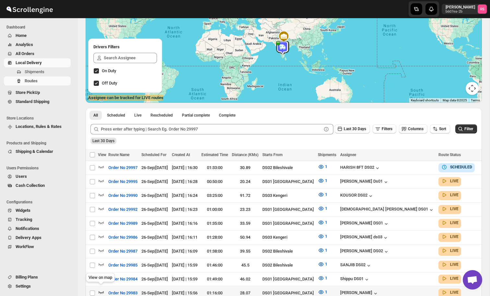
click at [101, 291] on icon "button" at bounding box center [102, 292] width 6 height 3
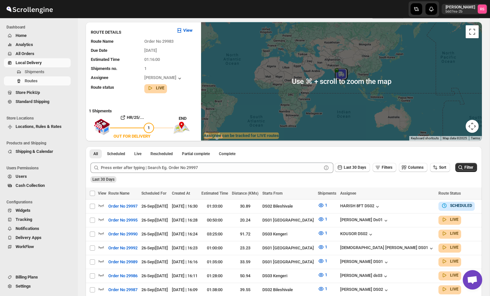
scroll to position [0, 0]
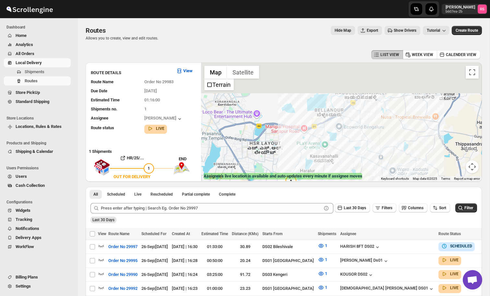
drag, startPoint x: 296, startPoint y: 85, endPoint x: 320, endPoint y: 145, distance: 64.5
click at [320, 145] on div at bounding box center [341, 122] width 281 height 119
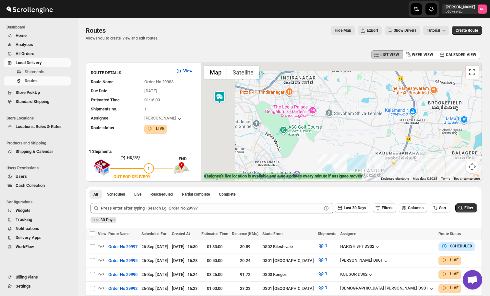
drag, startPoint x: 313, startPoint y: 115, endPoint x: 354, endPoint y: 177, distance: 74.9
click at [354, 177] on div "← Move left → Move right ↑ Move up ↓ Move down + Zoom in - Zoom out Home Jump l…" at bounding box center [341, 122] width 281 height 119
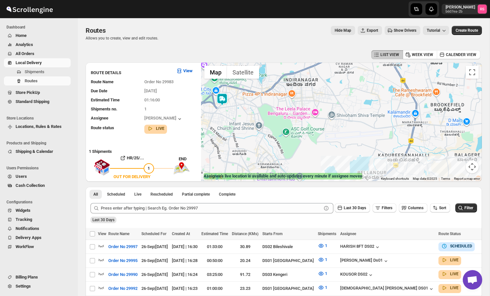
click at [224, 102] on img at bounding box center [222, 99] width 13 height 13
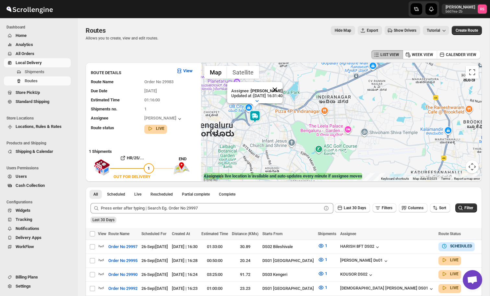
click at [281, 87] on button "Close" at bounding box center [275, 90] width 16 height 16
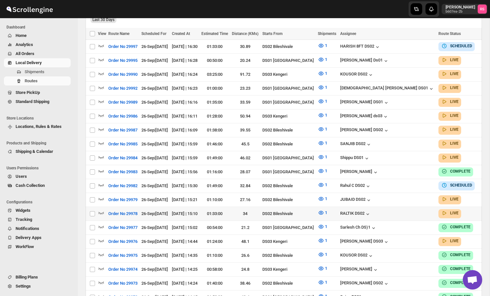
scroll to position [198, 0]
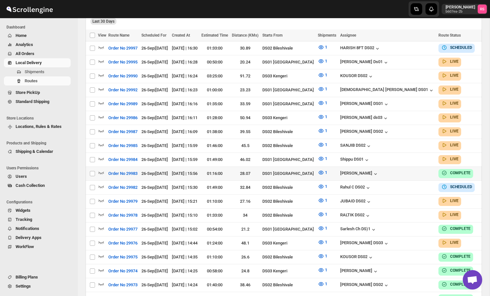
click at [103, 170] on icon "button" at bounding box center [101, 173] width 6 height 6
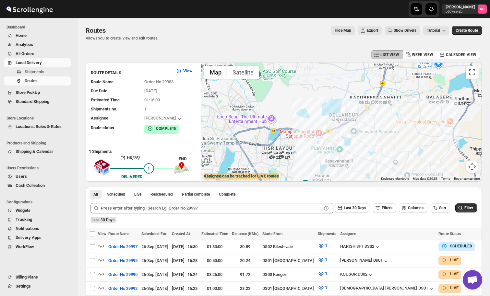
drag, startPoint x: 257, startPoint y: 105, endPoint x: 295, endPoint y: 170, distance: 75.2
click at [295, 170] on div at bounding box center [341, 122] width 281 height 119
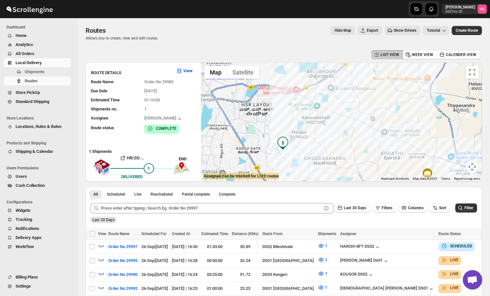
drag, startPoint x: 298, startPoint y: 134, endPoint x: 267, endPoint y: 85, distance: 57.8
click at [267, 85] on div at bounding box center [341, 122] width 281 height 119
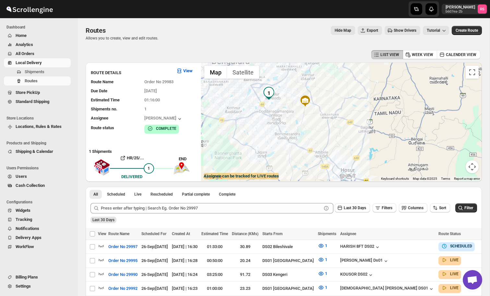
drag, startPoint x: 267, startPoint y: 85, endPoint x: 271, endPoint y: 102, distance: 16.9
click at [271, 102] on div at bounding box center [341, 122] width 281 height 119
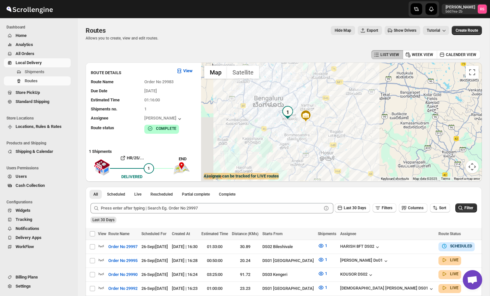
drag, startPoint x: 271, startPoint y: 102, endPoint x: 289, endPoint y: 113, distance: 21.9
click at [289, 113] on img "1" at bounding box center [287, 112] width 13 height 13
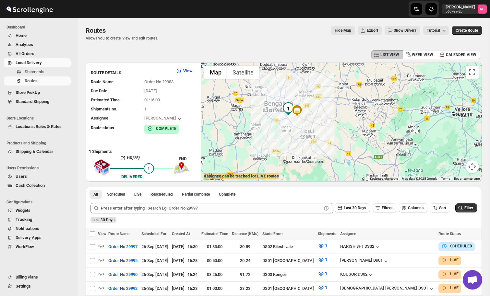
click at [401, 28] on span "Show Drivers" at bounding box center [405, 30] width 23 height 5
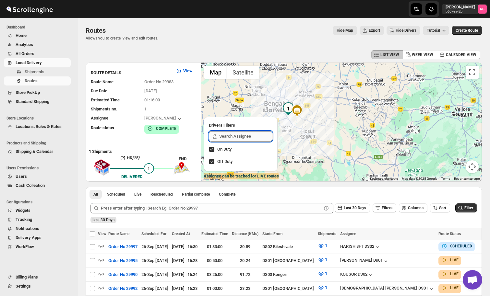
click at [230, 137] on input "text" at bounding box center [245, 136] width 53 height 10
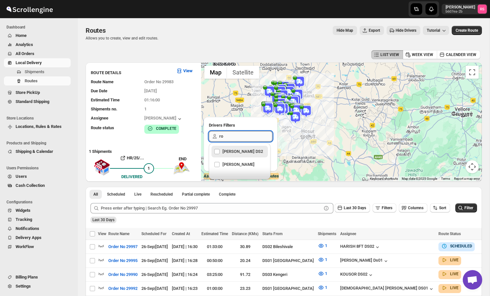
type input "rom"
click at [215, 150] on div "[PERSON_NAME]" at bounding box center [239, 151] width 51 height 9
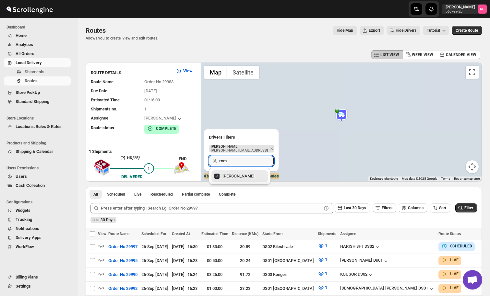
checkbox input "true"
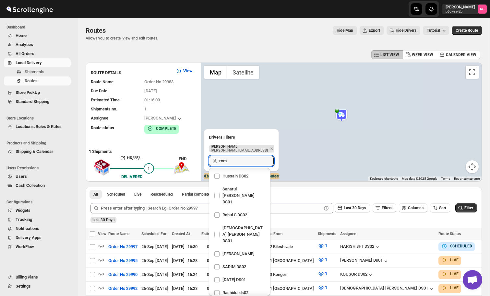
scroll to position [377, 0]
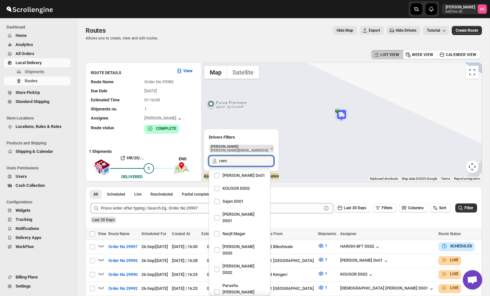
type input "rom"
click at [340, 115] on img at bounding box center [341, 115] width 13 height 13
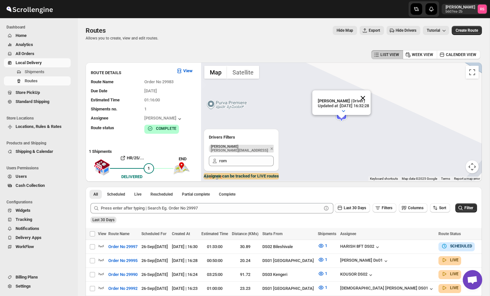
click at [370, 101] on button "Close" at bounding box center [363, 98] width 16 height 16
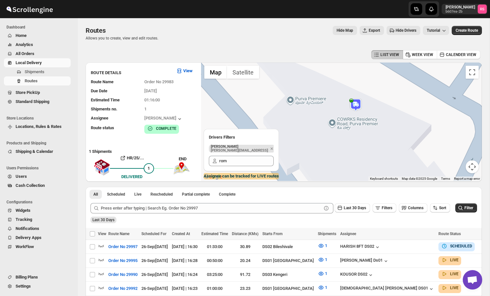
click at [359, 105] on img at bounding box center [355, 105] width 13 height 13
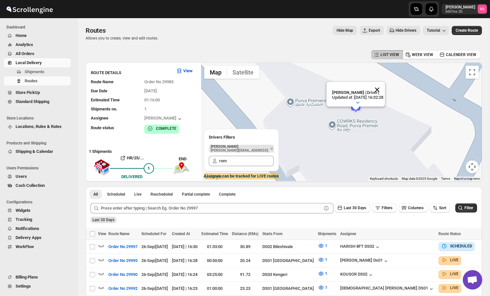
click at [385, 82] on button "Close" at bounding box center [377, 90] width 16 height 16
click at [357, 108] on img at bounding box center [355, 107] width 13 height 13
click at [382, 87] on button "Close" at bounding box center [377, 90] width 16 height 16
click at [360, 102] on img at bounding box center [355, 107] width 13 height 13
click at [382, 89] on button "Close" at bounding box center [377, 90] width 16 height 16
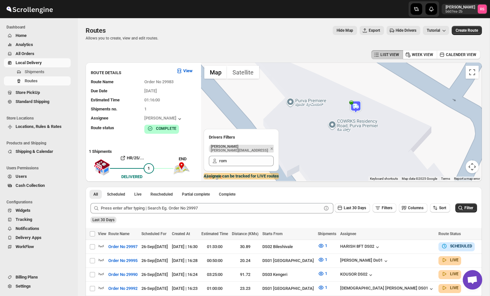
click at [357, 110] on img at bounding box center [355, 107] width 13 height 13
click at [383, 88] on button "Close" at bounding box center [377, 90] width 16 height 16
click at [358, 103] on img at bounding box center [355, 107] width 13 height 13
click at [379, 91] on button "Close" at bounding box center [377, 90] width 16 height 16
